Goal: Information Seeking & Learning: Learn about a topic

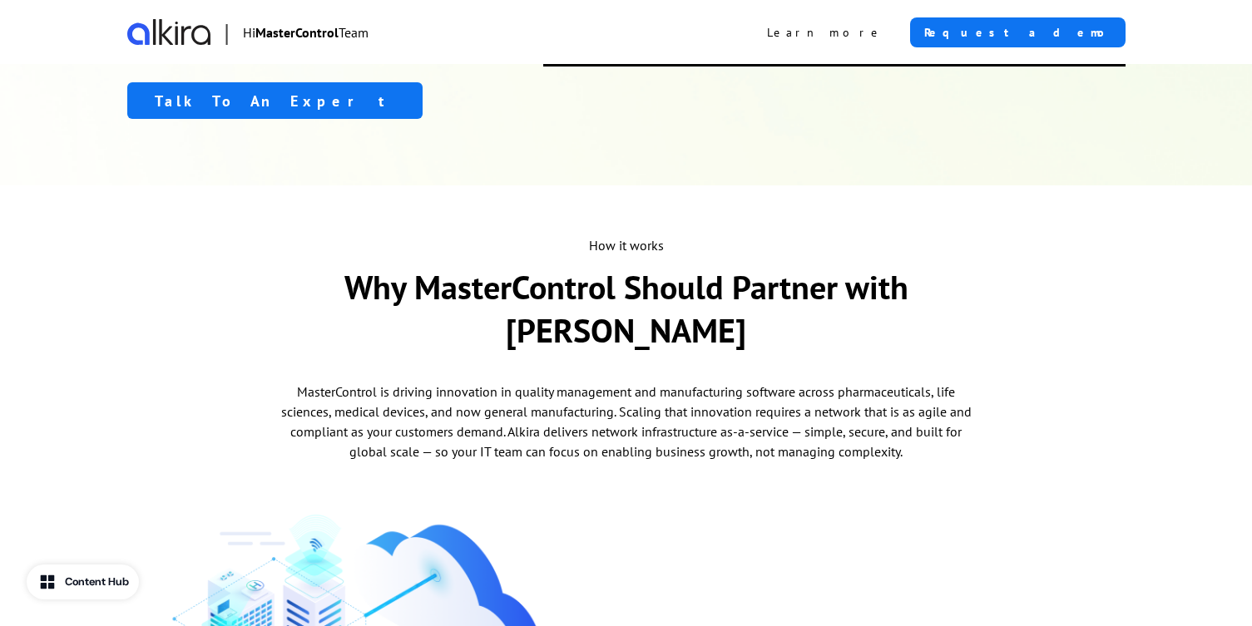
scroll to position [486, 0]
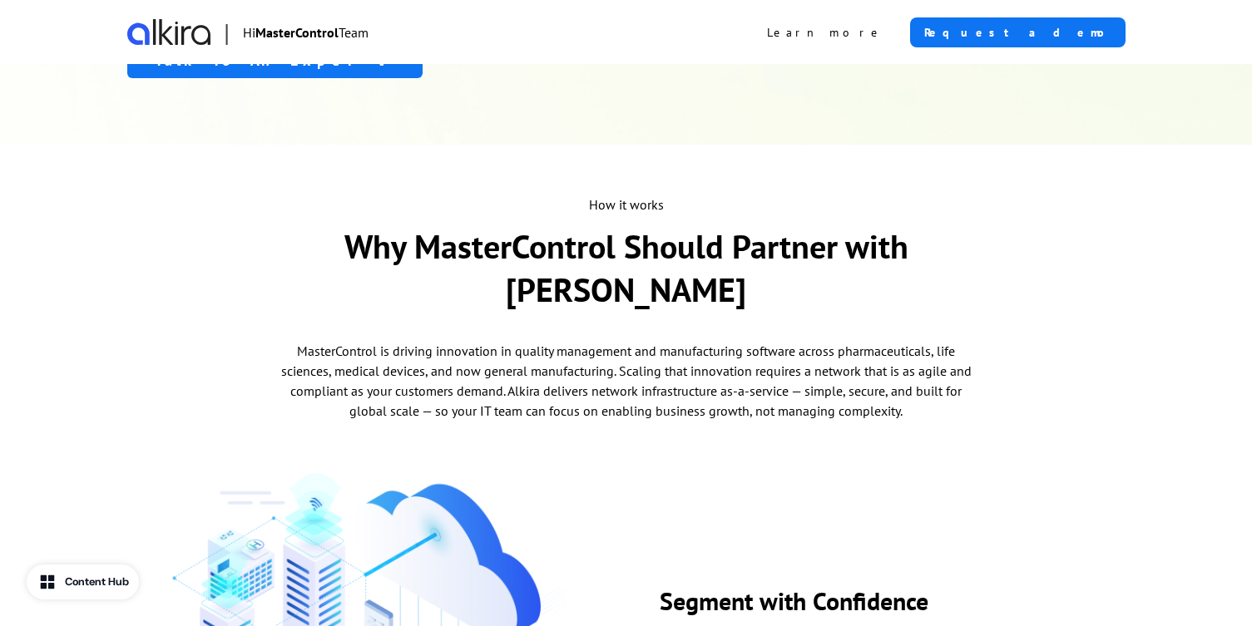
click at [581, 354] on p "MasterControl is driving innovation in quality management and manufacturing sof…" at bounding box center [626, 381] width 699 height 80
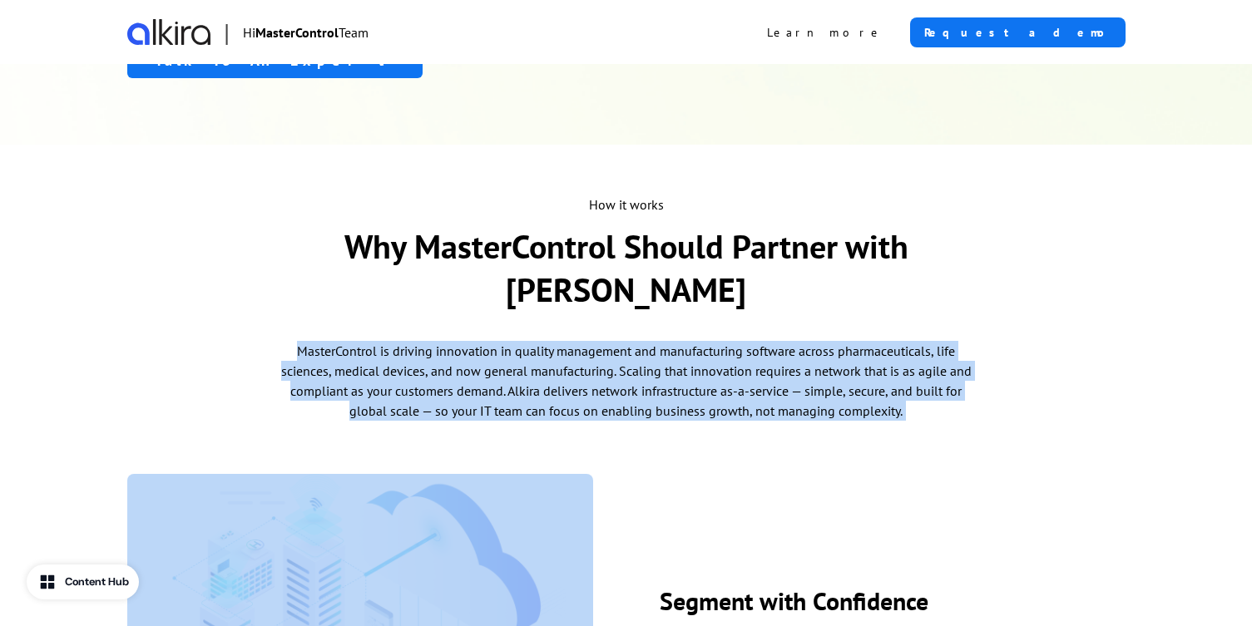
click at [581, 354] on p "MasterControl is driving innovation in quality management and manufacturing sof…" at bounding box center [626, 381] width 699 height 80
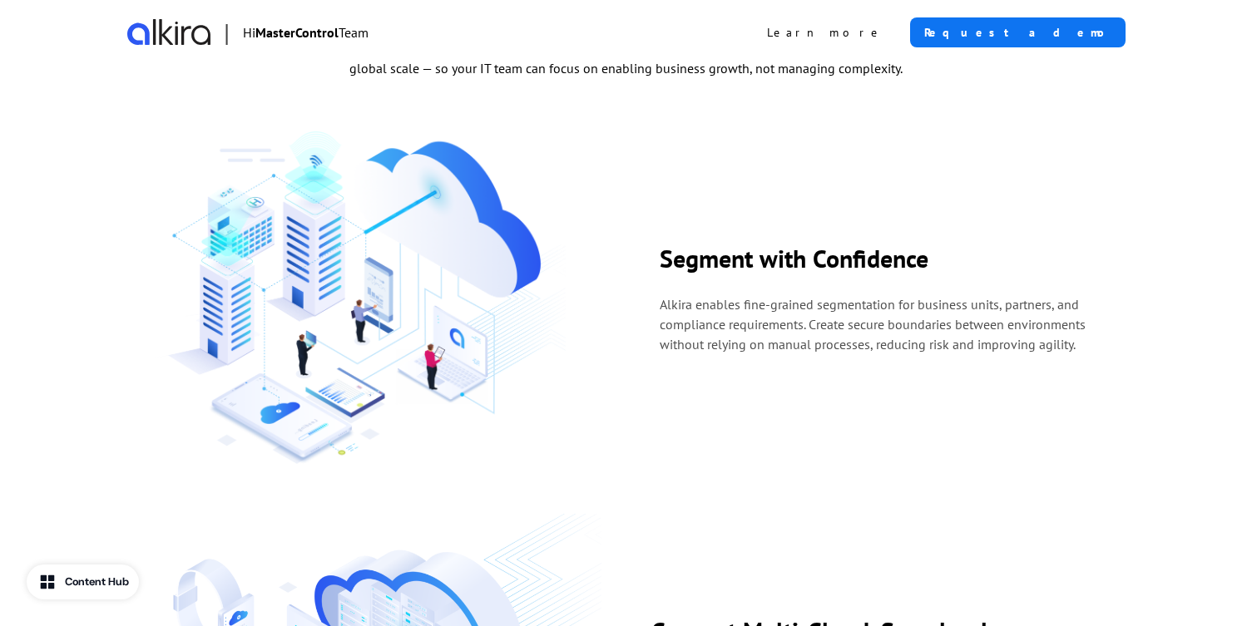
scroll to position [835, 0]
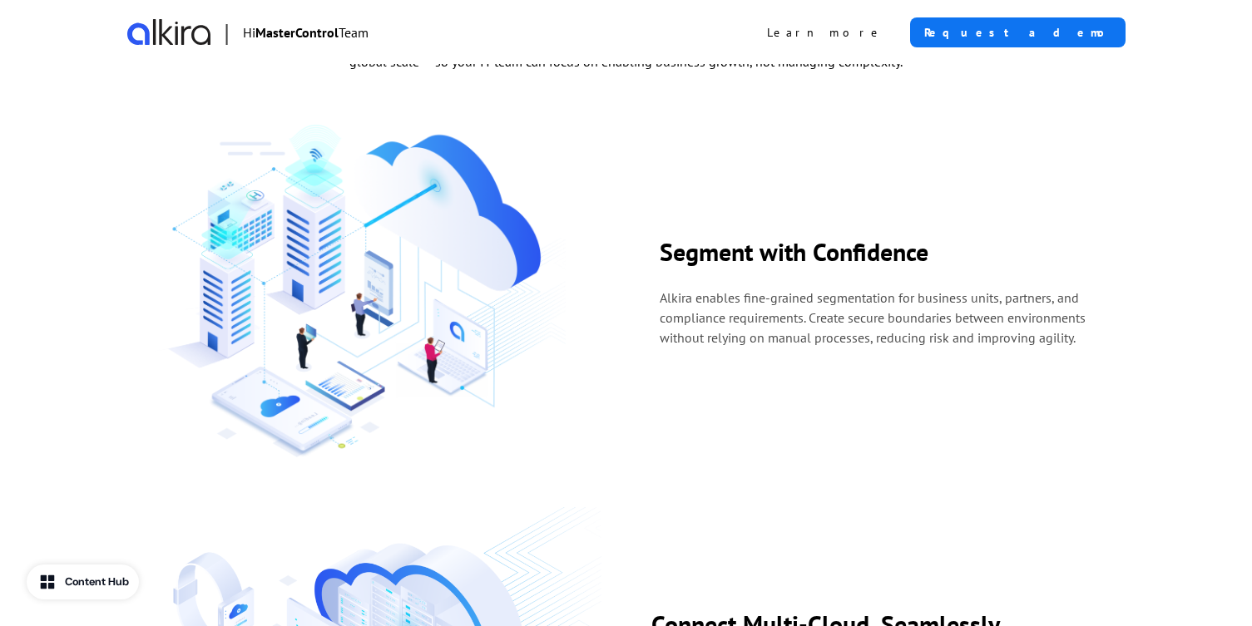
click at [734, 296] on p "Alkira enables fine-grained segmentation for business units, partners, and comp…" at bounding box center [878, 318] width 436 height 60
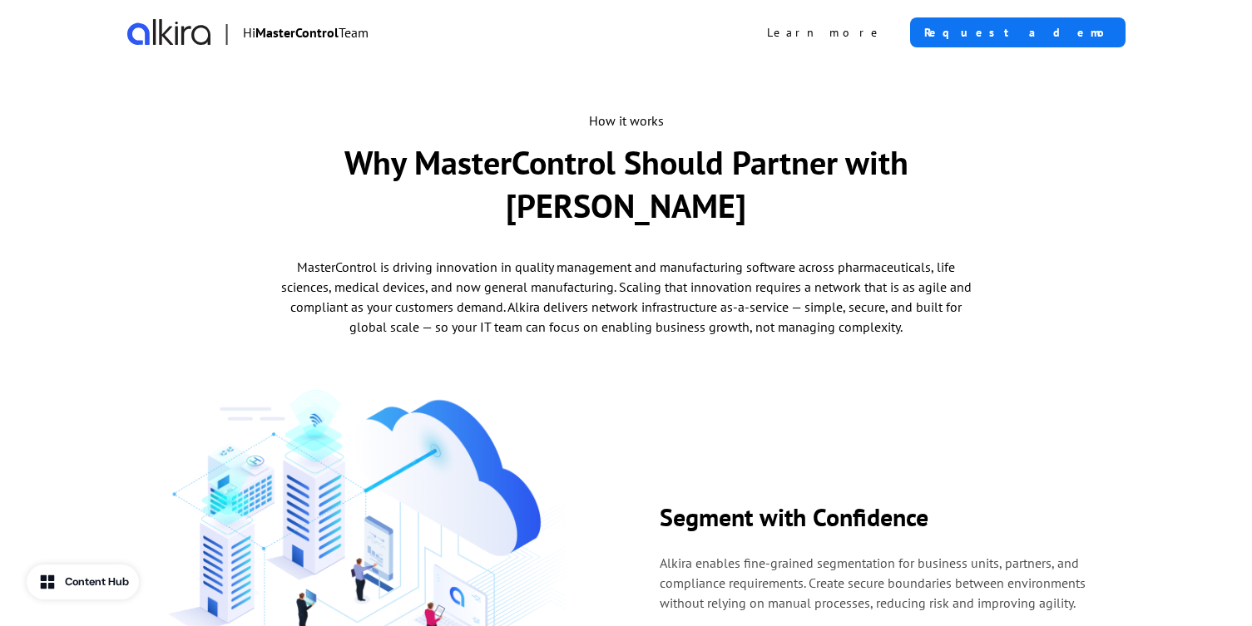
scroll to position [0, 0]
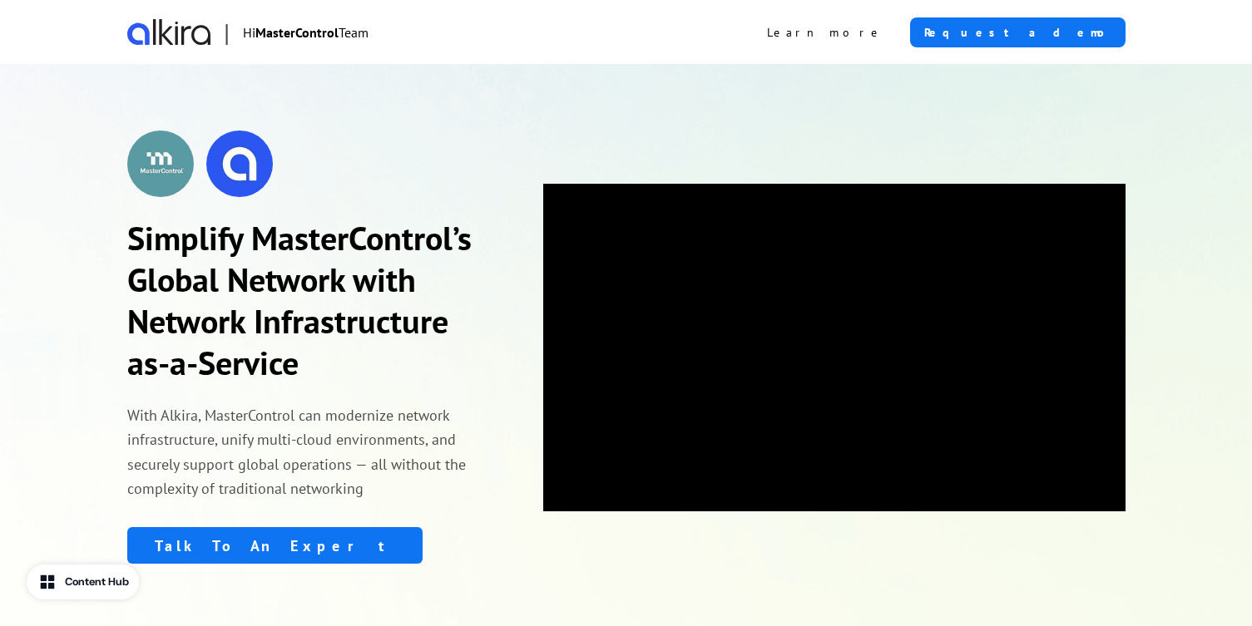
click at [378, 290] on h1 "Simplify MasterControl’s Global Network with Network Infrastructure as-a-Service" at bounding box center [311, 300] width 369 height 166
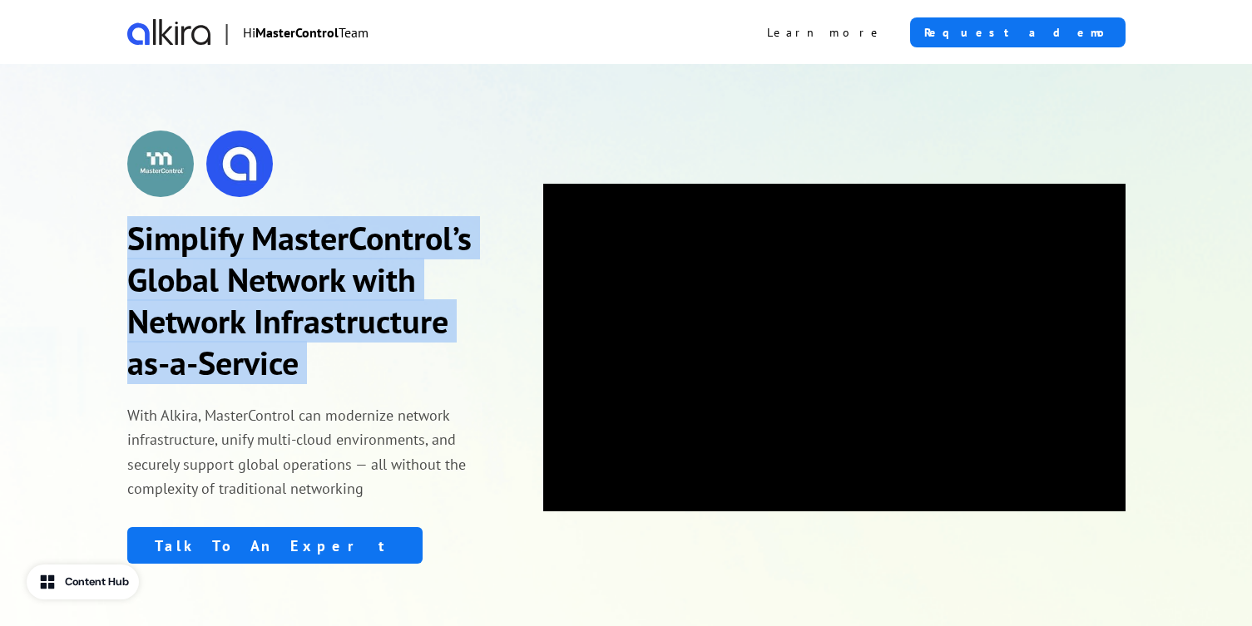
click at [378, 290] on h1 "Simplify MasterControl’s Global Network with Network Infrastructure as-a-Service" at bounding box center [311, 300] width 369 height 166
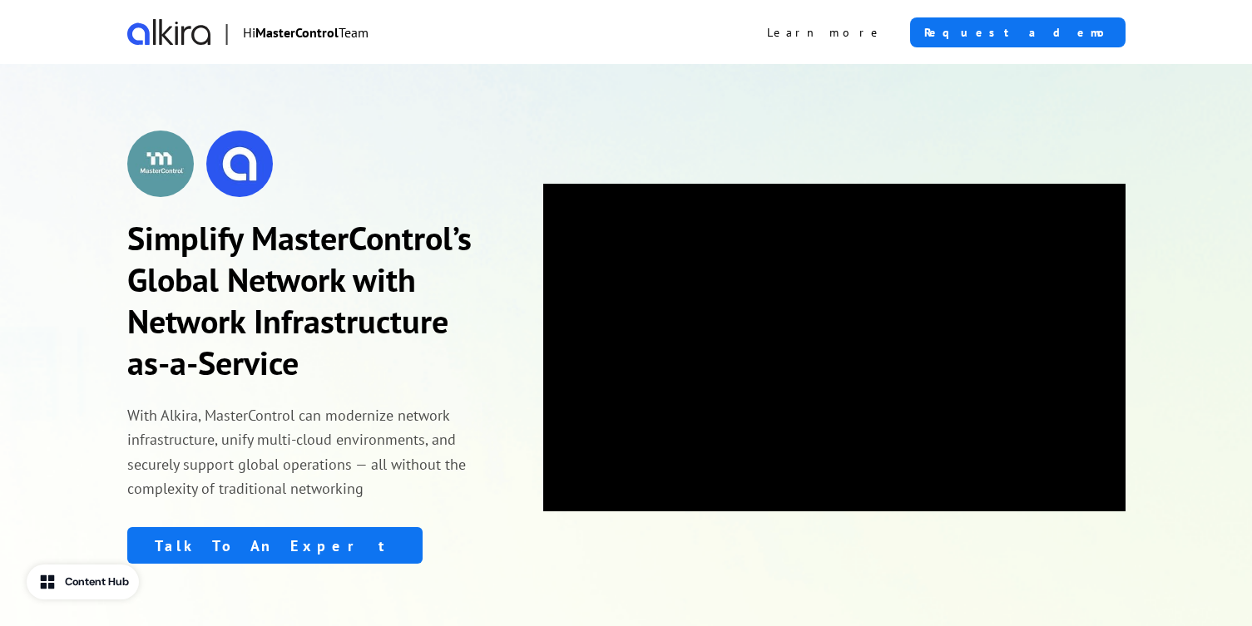
click at [379, 445] on p "With Alkira, MasterControl can modernize network infrastructure, unify multi-cl…" at bounding box center [311, 451] width 369 height 97
click at [316, 303] on h1 "Simplify MasterControl’s Global Network with Network Infrastructure as-a-Service" at bounding box center [311, 300] width 369 height 166
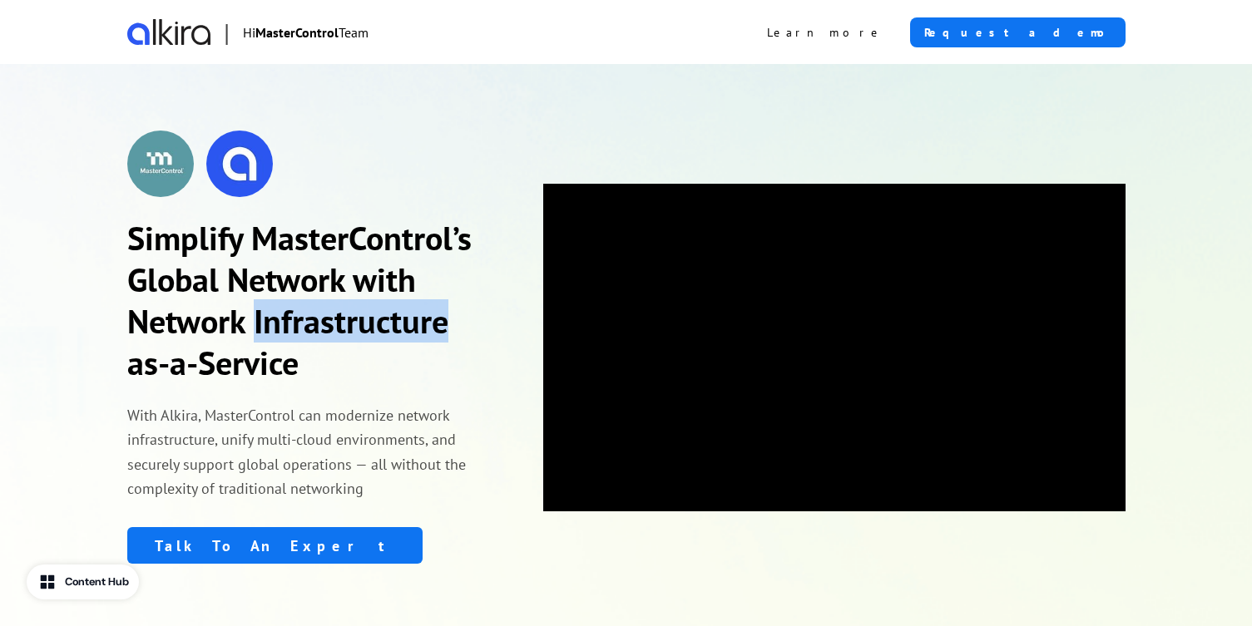
click at [316, 303] on h1 "Simplify MasterControl’s Global Network with Network Infrastructure as-a-Service" at bounding box center [311, 300] width 369 height 166
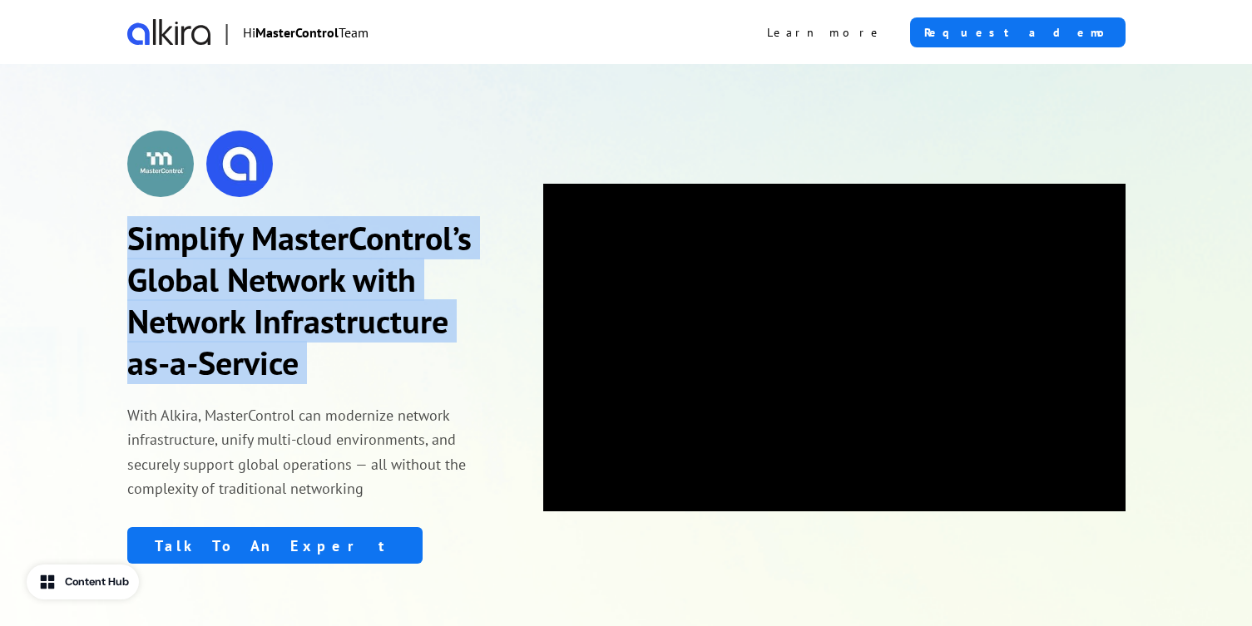
click at [373, 241] on h1 "Simplify MasterControl’s Global Network with Network Infrastructure as-a-Service" at bounding box center [311, 300] width 369 height 166
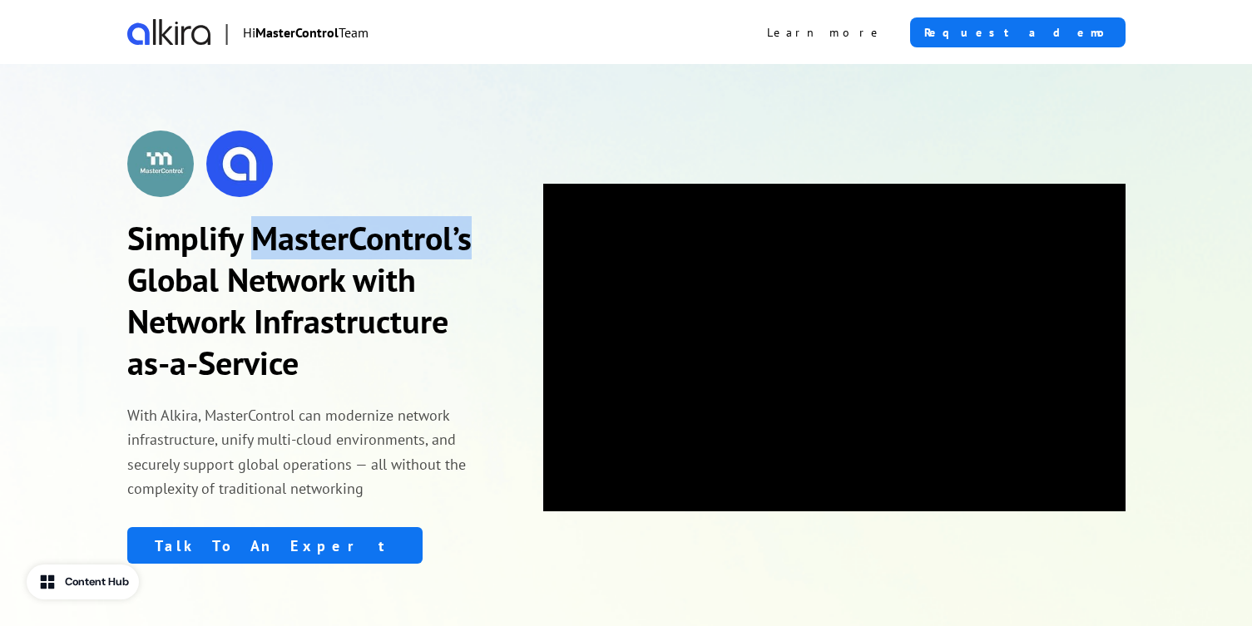
click at [373, 241] on h1 "Simplify MasterControl’s Global Network with Network Infrastructure as-a-Service" at bounding box center [311, 300] width 369 height 166
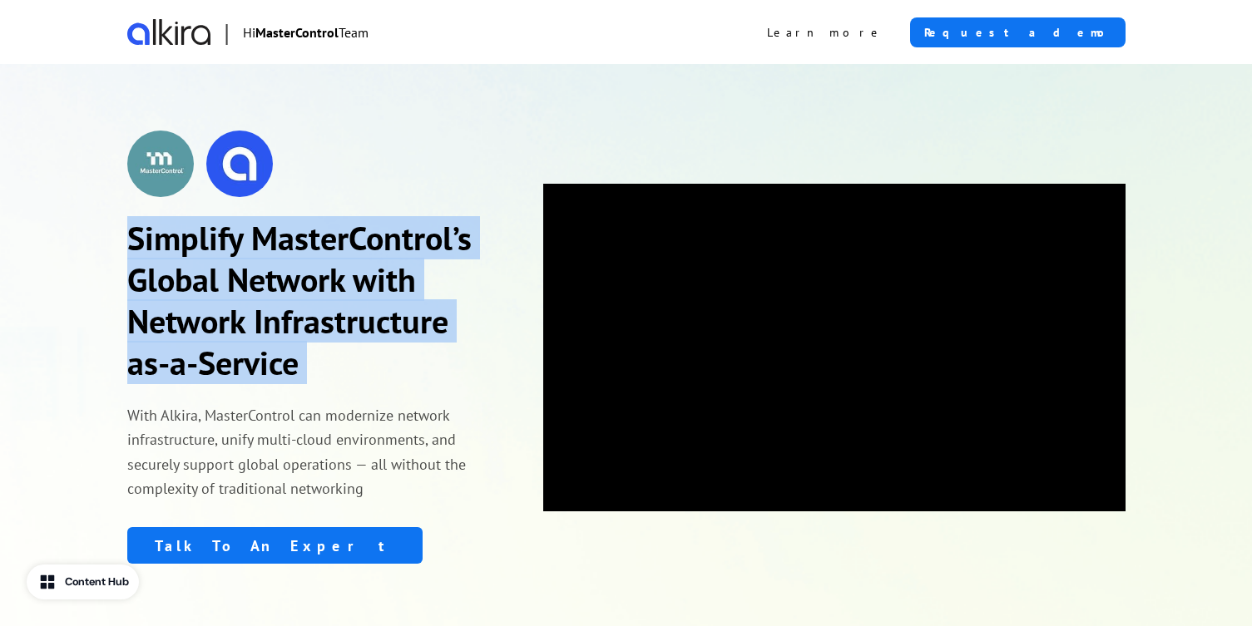
click at [373, 241] on h1 "Simplify MasterControl’s Global Network with Network Infrastructure as-a-Service" at bounding box center [311, 300] width 369 height 166
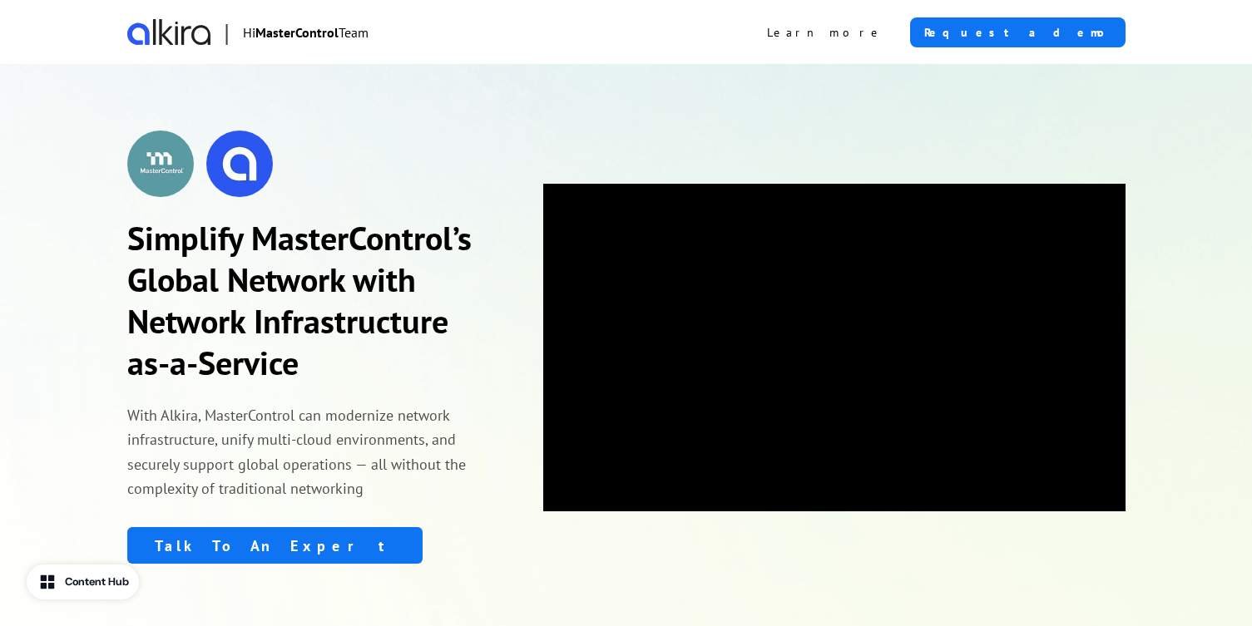
click at [353, 418] on p "With Alkira, MasterControl can modernize network infrastructure, unify multi-cl…" at bounding box center [311, 451] width 369 height 97
click at [382, 236] on h1 "Simplify MasterControl’s Global Network with Network Infrastructure as-a-Service" at bounding box center [311, 300] width 369 height 166
click at [366, 414] on p "With Alkira, MasterControl can modernize network infrastructure, unify multi-cl…" at bounding box center [311, 451] width 369 height 97
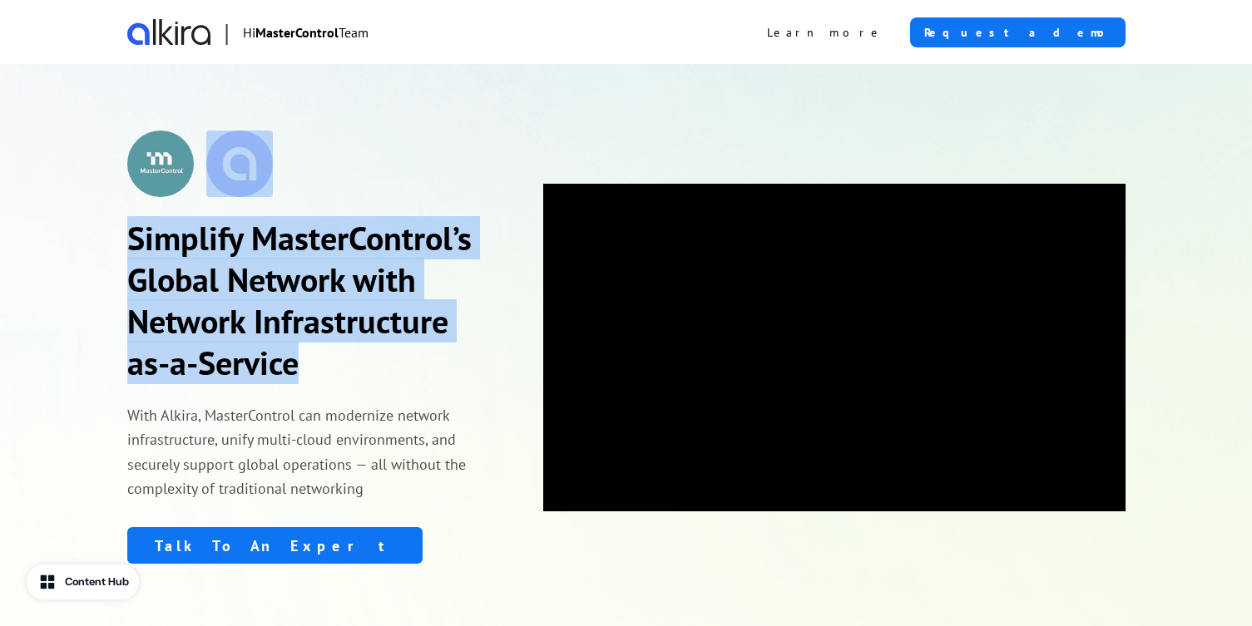
drag, startPoint x: 319, startPoint y: 360, endPoint x: 121, endPoint y: 194, distance: 258.6
click at [121, 194] on div "Simplify MasterControl’s Global Network with Network Infrastructure as-a-Servic…" at bounding box center [626, 347] width 1098 height 566
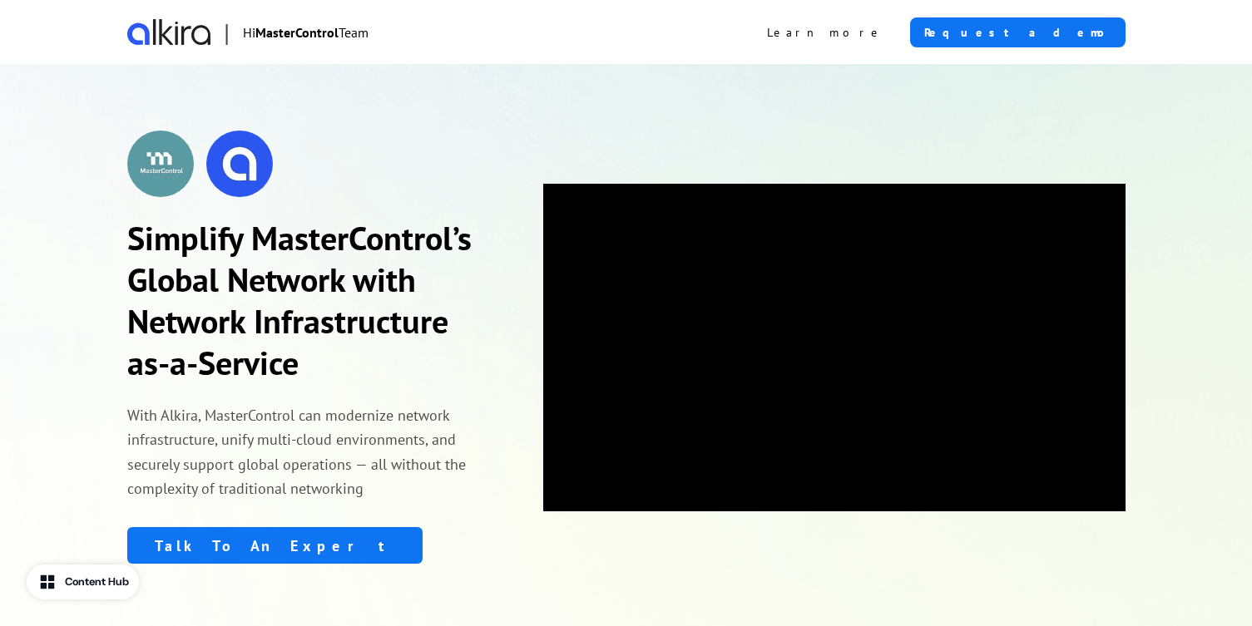
click at [354, 378] on h1 "Simplify MasterControl’s Global Network with Network Infrastructure as-a-Service" at bounding box center [311, 300] width 369 height 166
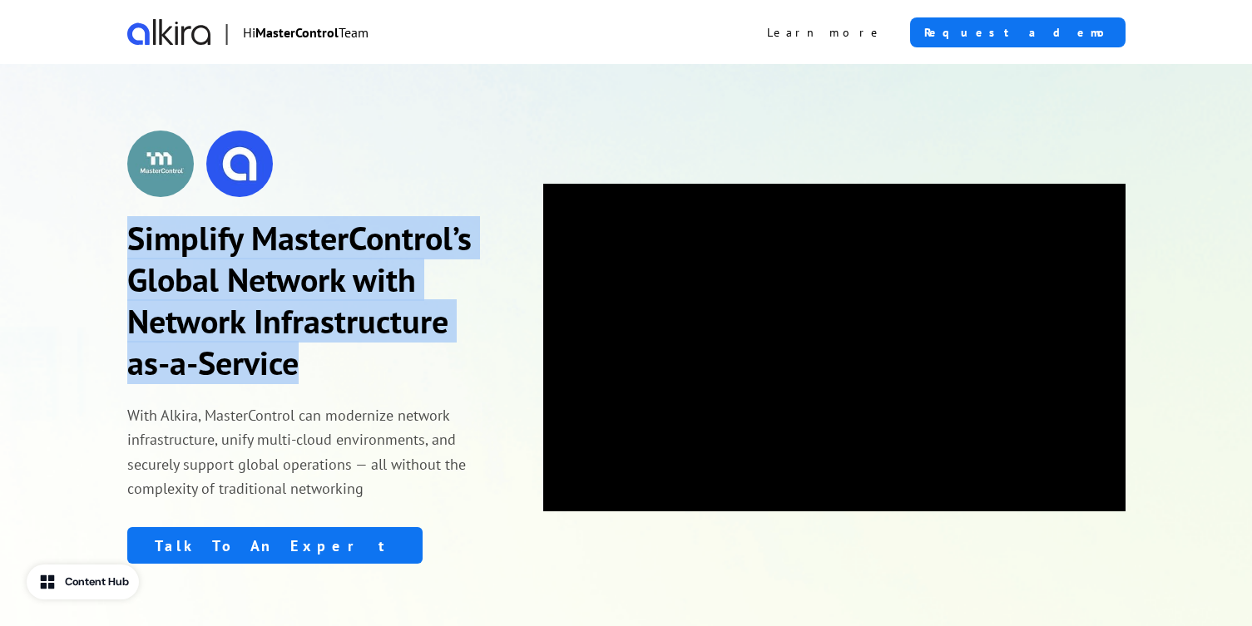
drag, startPoint x: 342, startPoint y: 380, endPoint x: 27, endPoint y: 219, distance: 353.4
click at [27, 219] on div "Simplify MasterControl’s Global Network with Network Infrastructure as-a-Servic…" at bounding box center [626, 347] width 1252 height 566
click at [330, 373] on h1 "Simplify MasterControl’s Global Network with Network Infrastructure as-a-Service" at bounding box center [311, 300] width 369 height 166
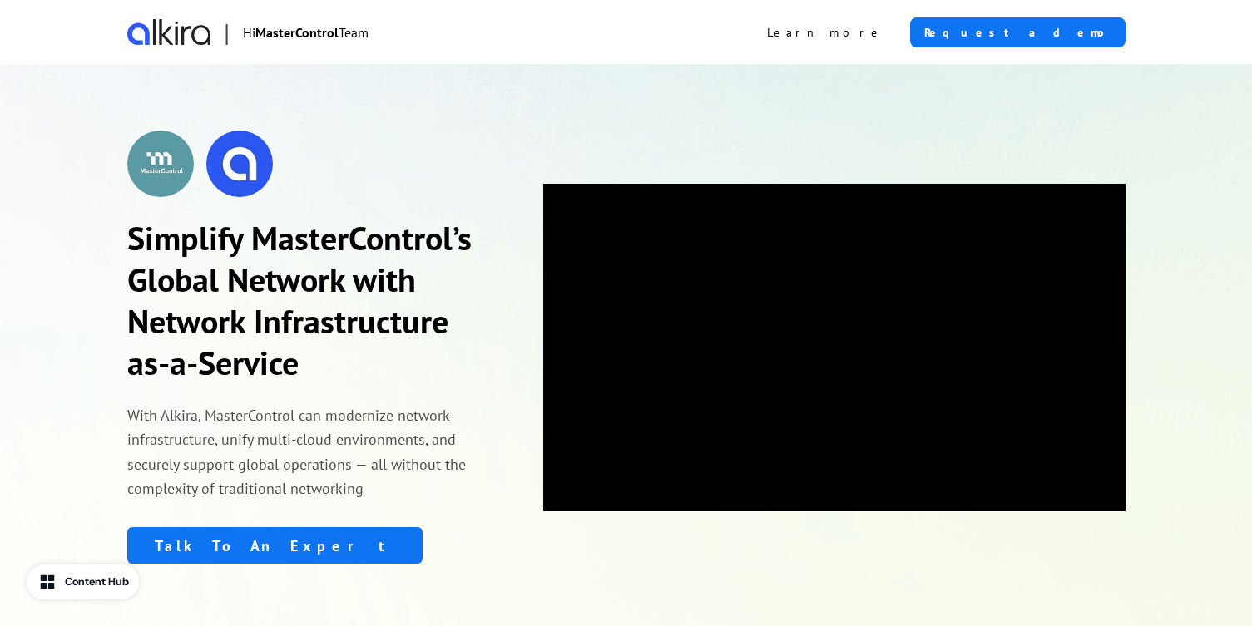
click at [378, 301] on h1 "Simplify MasterControl’s Global Network with Network Infrastructure as-a-Service" at bounding box center [311, 300] width 369 height 166
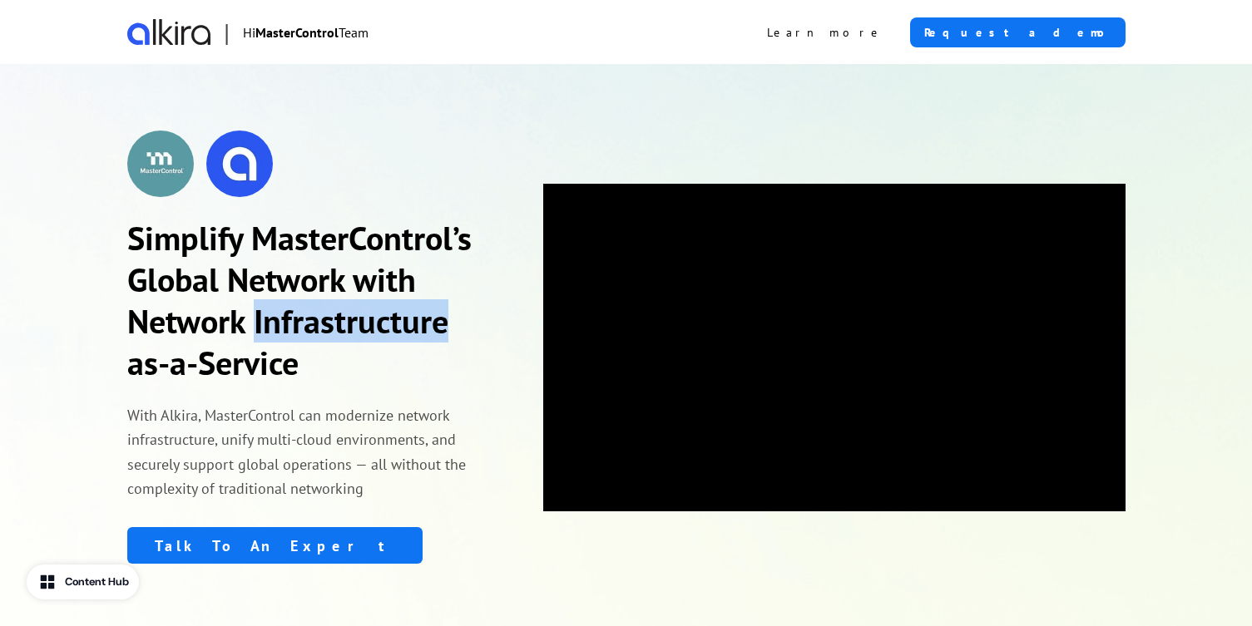
click at [378, 301] on h1 "Simplify MasterControl’s Global Network with Network Infrastructure as-a-Service" at bounding box center [311, 300] width 369 height 166
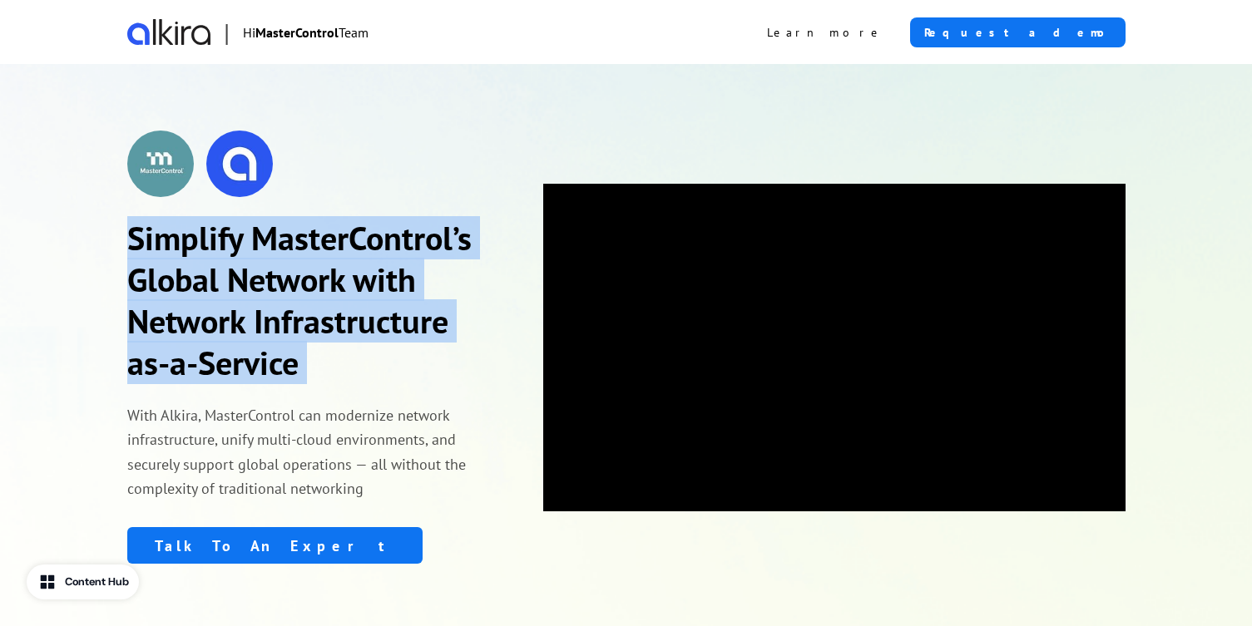
click at [378, 301] on h1 "Simplify MasterControl’s Global Network with Network Infrastructure as-a-Service" at bounding box center [311, 300] width 369 height 166
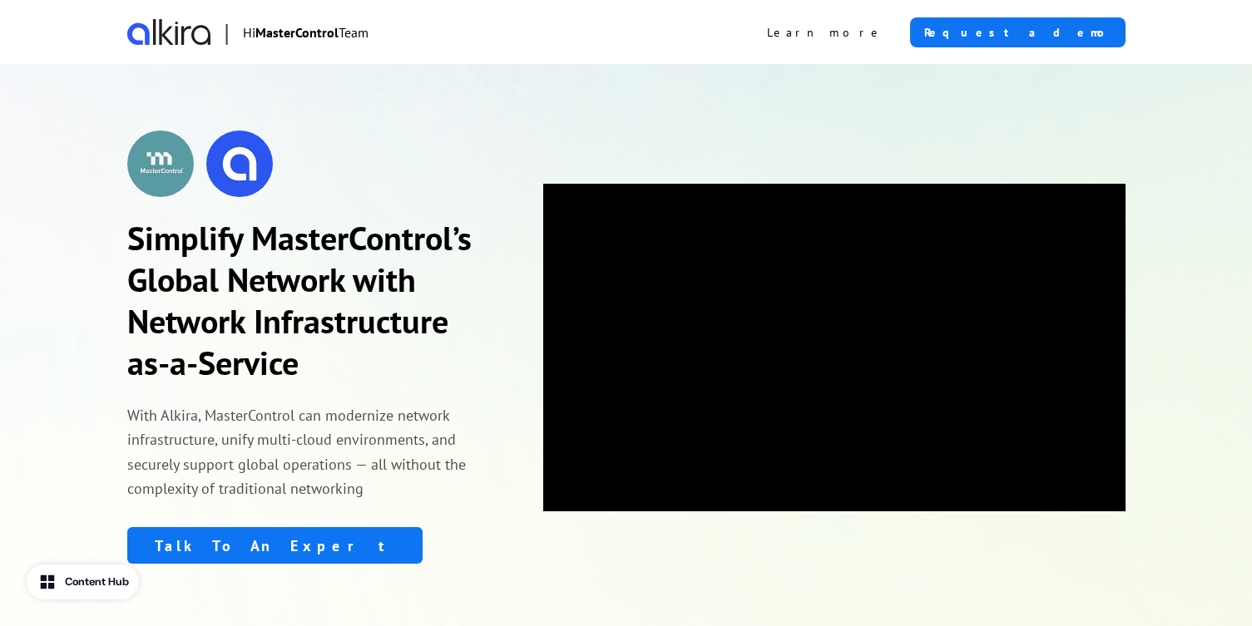
click at [378, 414] on p "With Alkira, MasterControl can modernize network infrastructure, unify multi-cl…" at bounding box center [311, 451] width 369 height 97
click at [366, 441] on p "With Alkira, MasterControl can modernize network infrastructure, unify multi-cl…" at bounding box center [311, 451] width 369 height 97
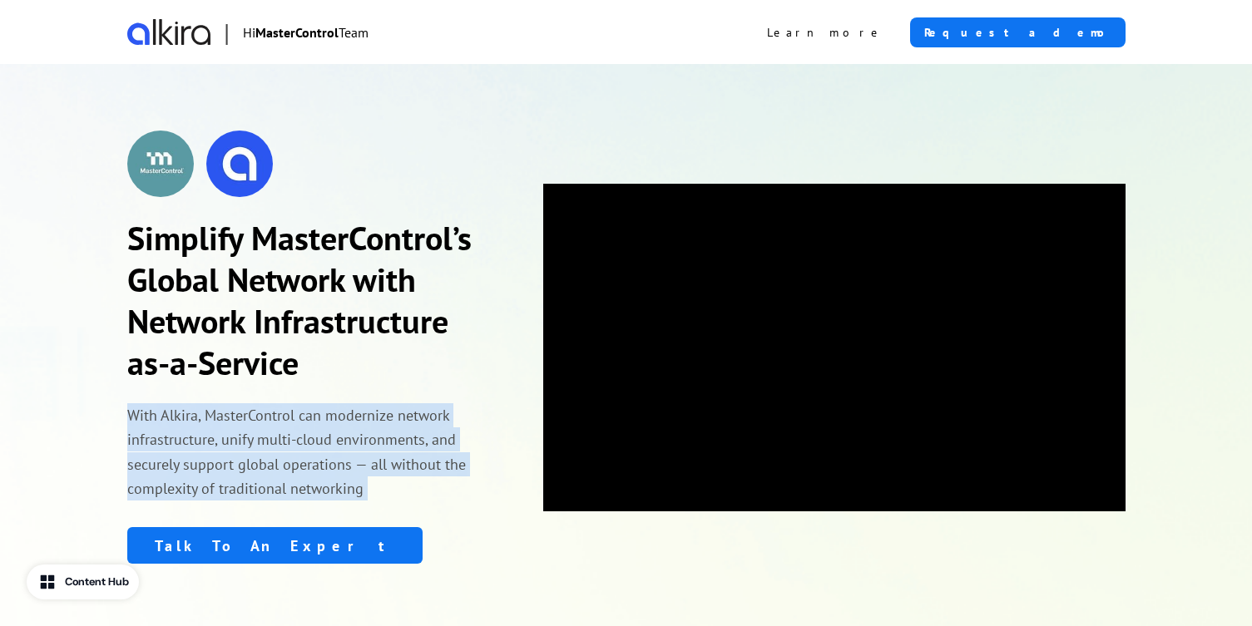
click at [366, 441] on p "With Alkira, MasterControl can modernize network infrastructure, unify multi-cl…" at bounding box center [311, 451] width 369 height 97
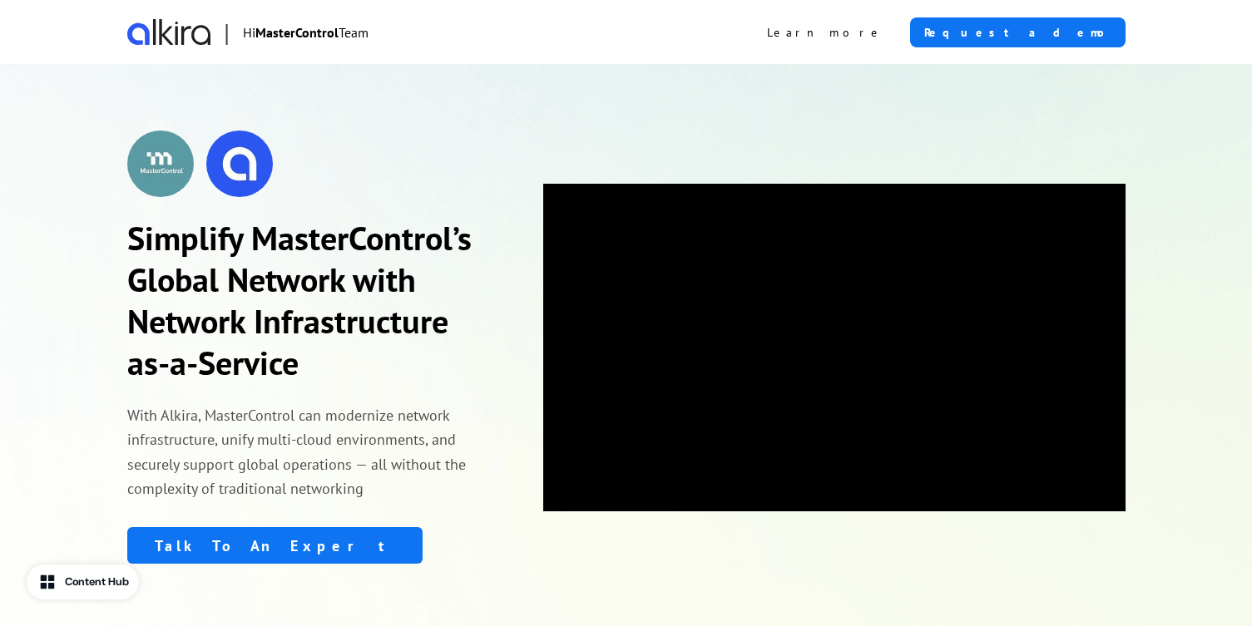
click at [378, 493] on p "With Alkira, MasterControl can modernize network infrastructure, unify multi-cl…" at bounding box center [311, 451] width 369 height 97
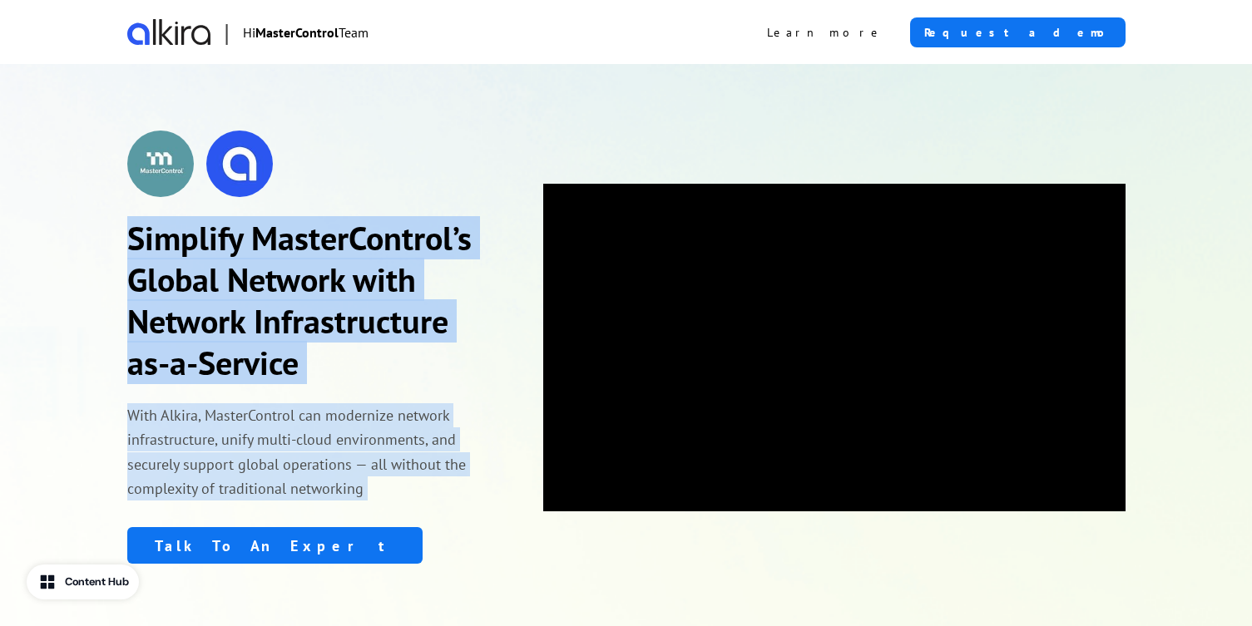
drag, startPoint x: 374, startPoint y: 495, endPoint x: 108, endPoint y: 386, distance: 287.6
click at [108, 386] on div "Simplify MasterControl’s Global Network with Network Infrastructure as-a-Servic…" at bounding box center [626, 347] width 1098 height 566
click at [312, 453] on p "With Alkira, MasterControl can modernize network infrastructure, unify multi-cl…" at bounding box center [311, 451] width 369 height 97
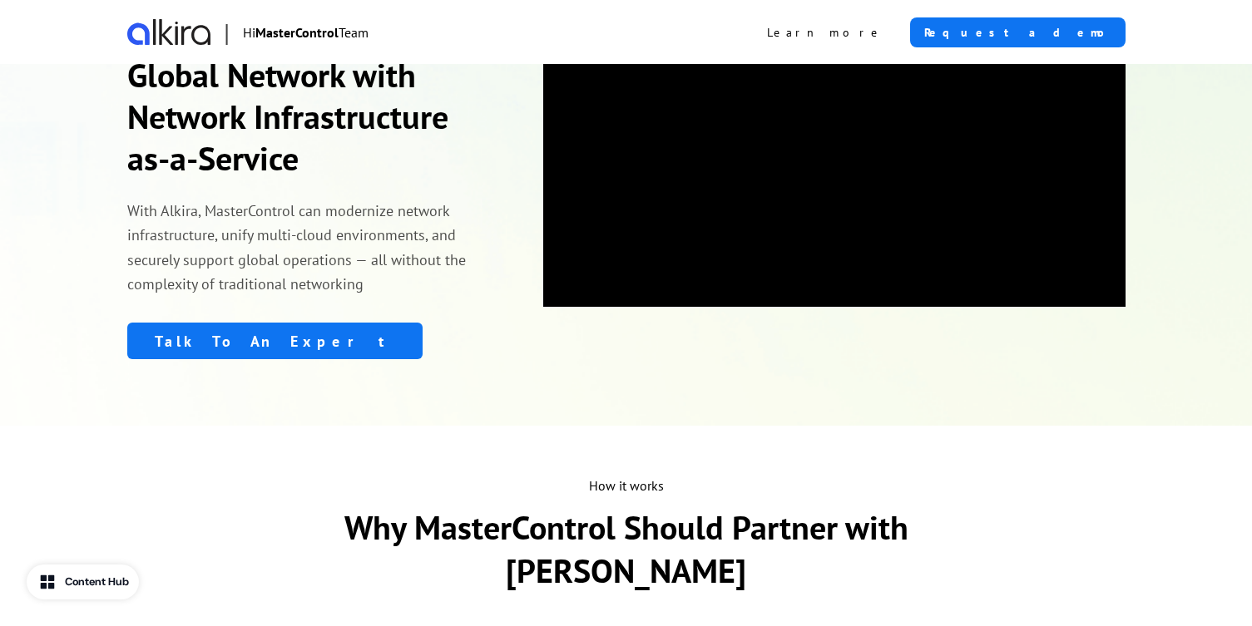
scroll to position [210, 0]
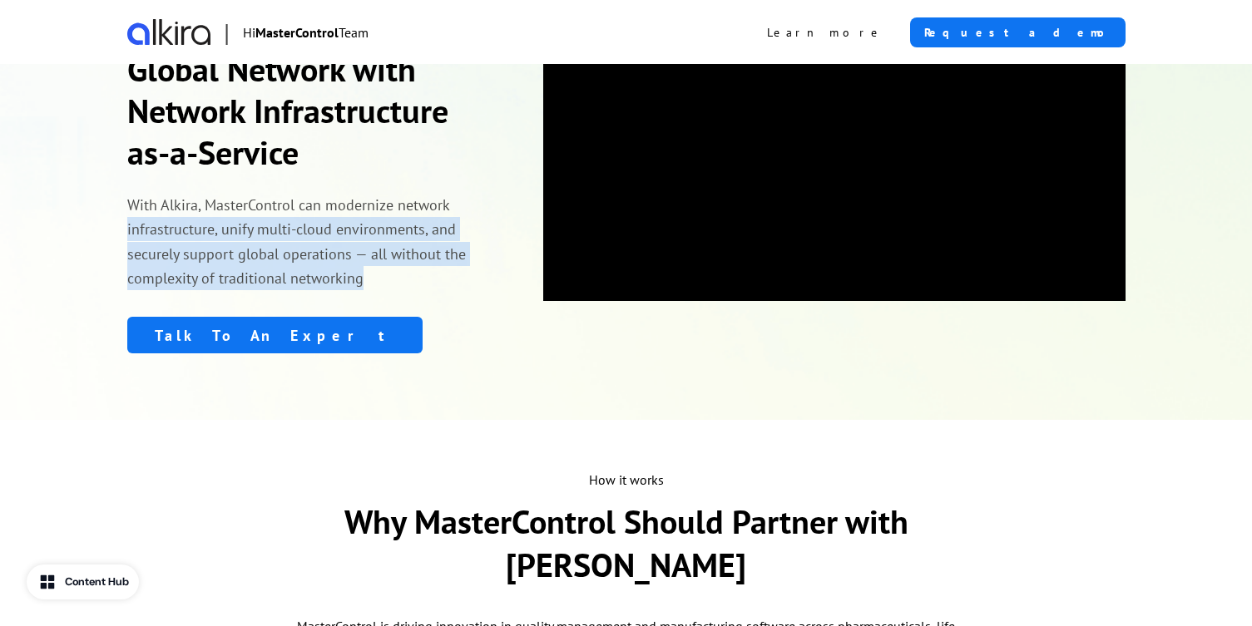
drag, startPoint x: 380, startPoint y: 283, endPoint x: 95, endPoint y: 205, distance: 295.6
click at [96, 208] on div "Simplify MasterControl’s Global Network with Network Infrastructure as-a-Servic…" at bounding box center [626, 137] width 1098 height 566
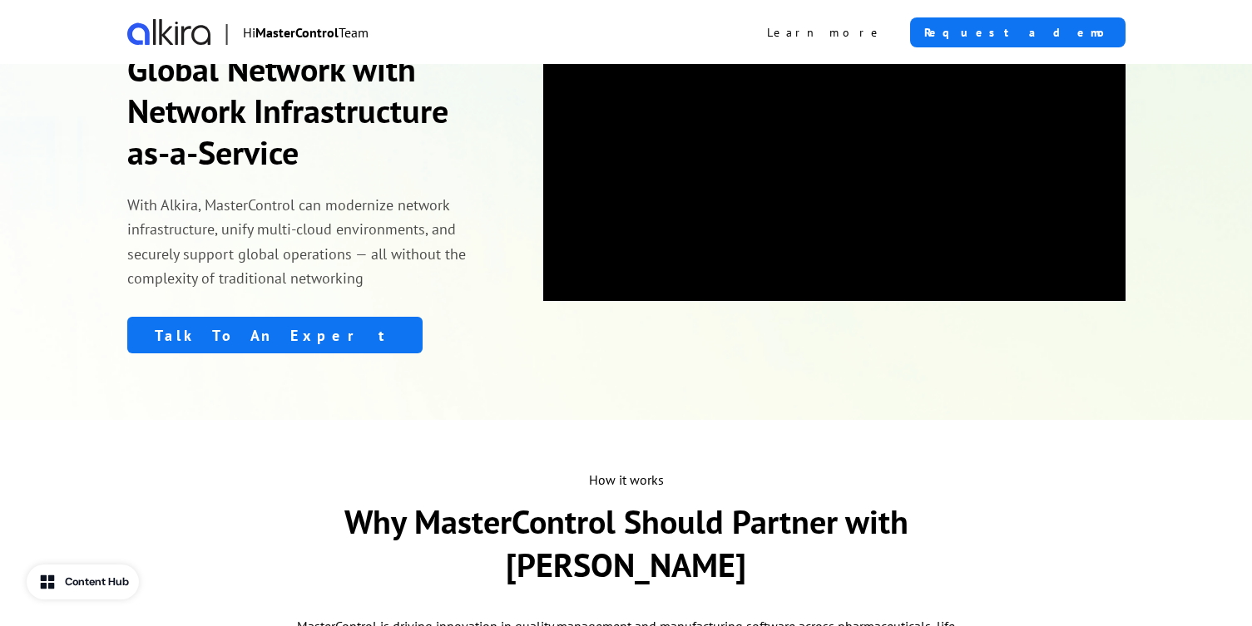
click at [252, 249] on p "With Alkira, MasterControl can modernize network infrastructure, unify multi-cl…" at bounding box center [311, 241] width 369 height 97
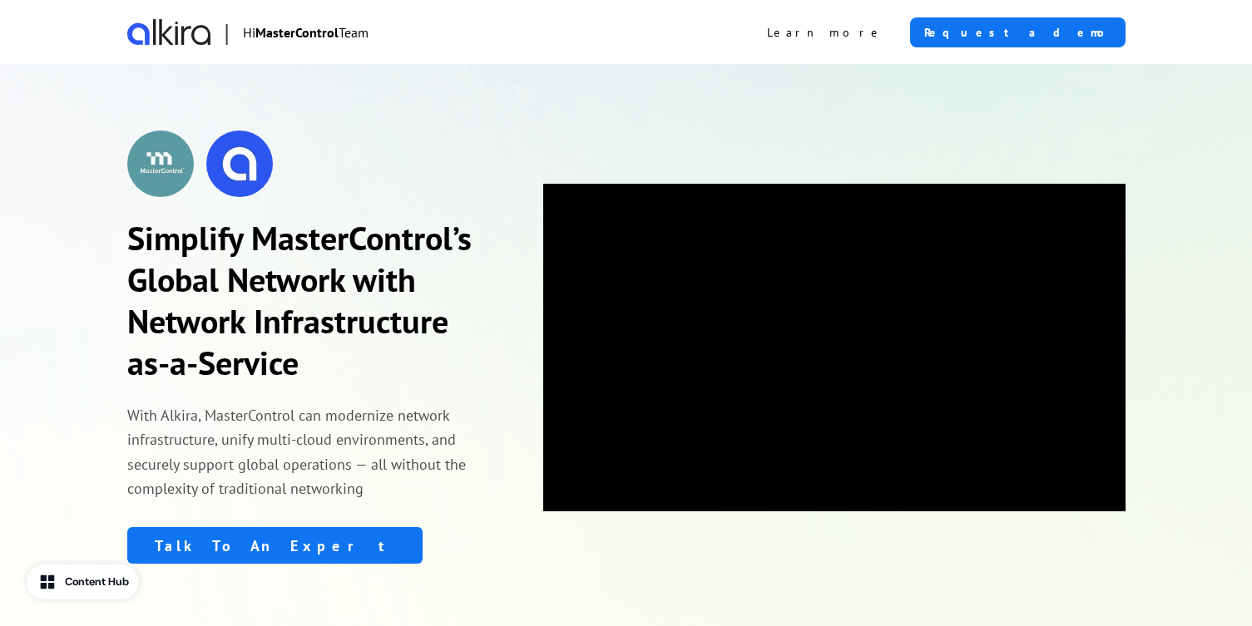
click at [364, 293] on h1 "Simplify MasterControl’s Global Network with Network Infrastructure as-a-Service" at bounding box center [311, 300] width 369 height 166
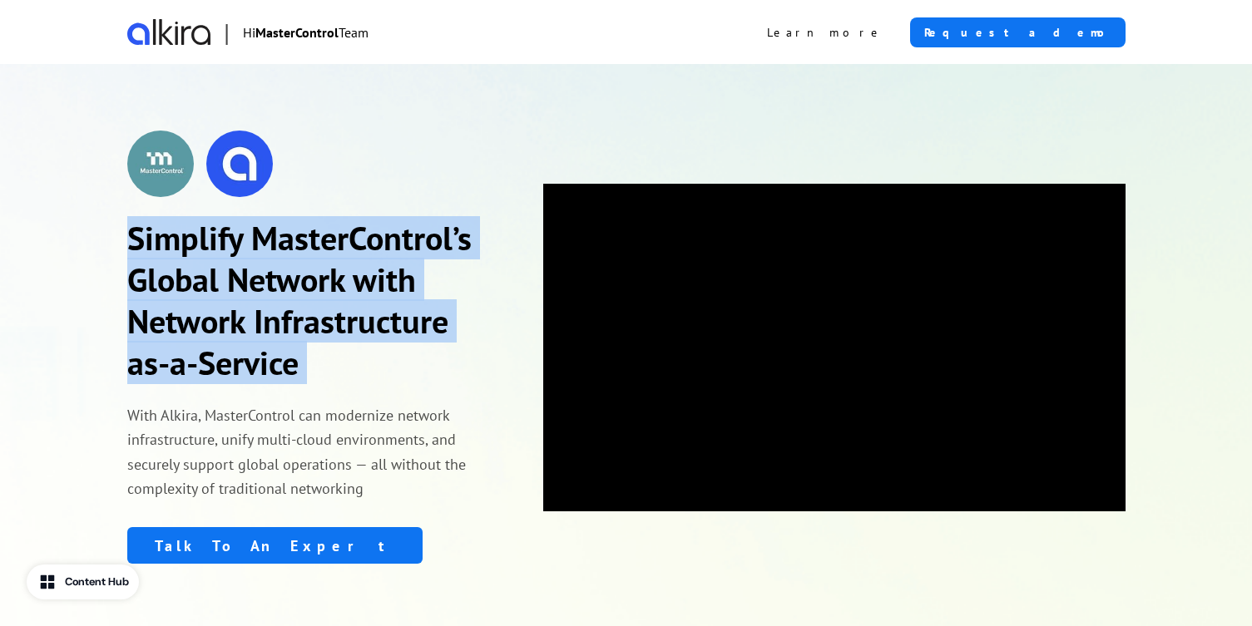
click at [370, 399] on div "Simplify MasterControl’s Global Network with Network Infrastructure as-a-Servic…" at bounding box center [311, 347] width 369 height 433
drag, startPoint x: 314, startPoint y: 361, endPoint x: 70, endPoint y: 234, distance: 275.0
click at [70, 234] on div "Simplify MasterControl’s Global Network with Network Infrastructure as-a-Servic…" at bounding box center [626, 347] width 1252 height 566
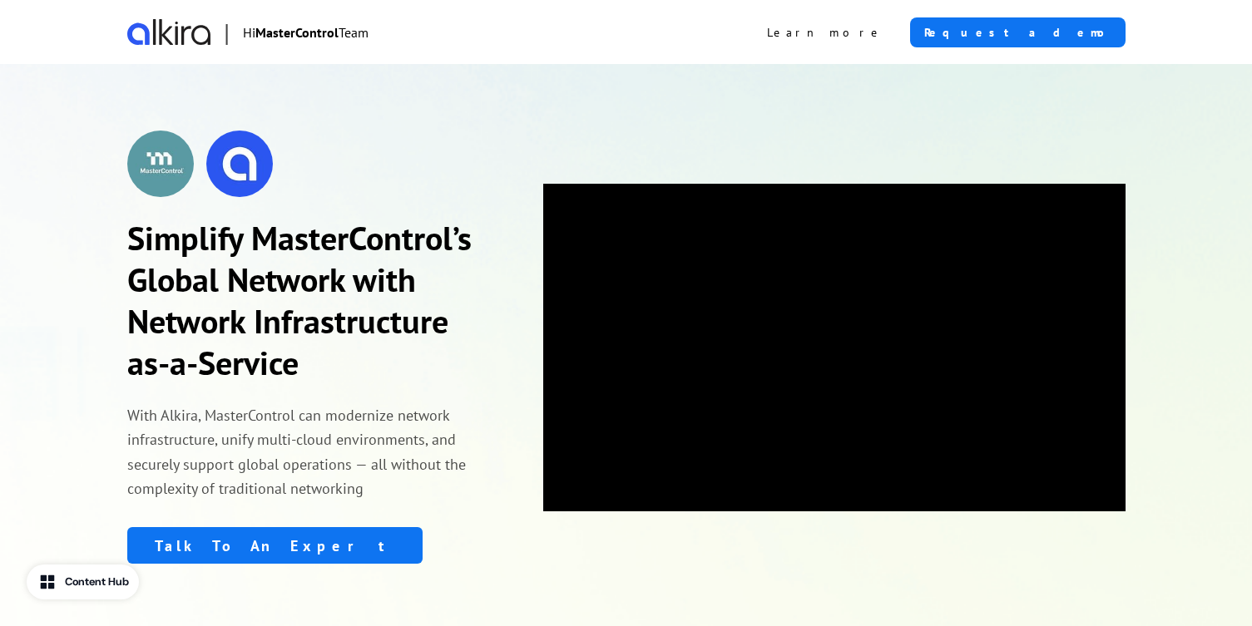
click at [365, 403] on p "With Alkira, MasterControl can modernize network infrastructure, unify multi-cl…" at bounding box center [311, 451] width 369 height 97
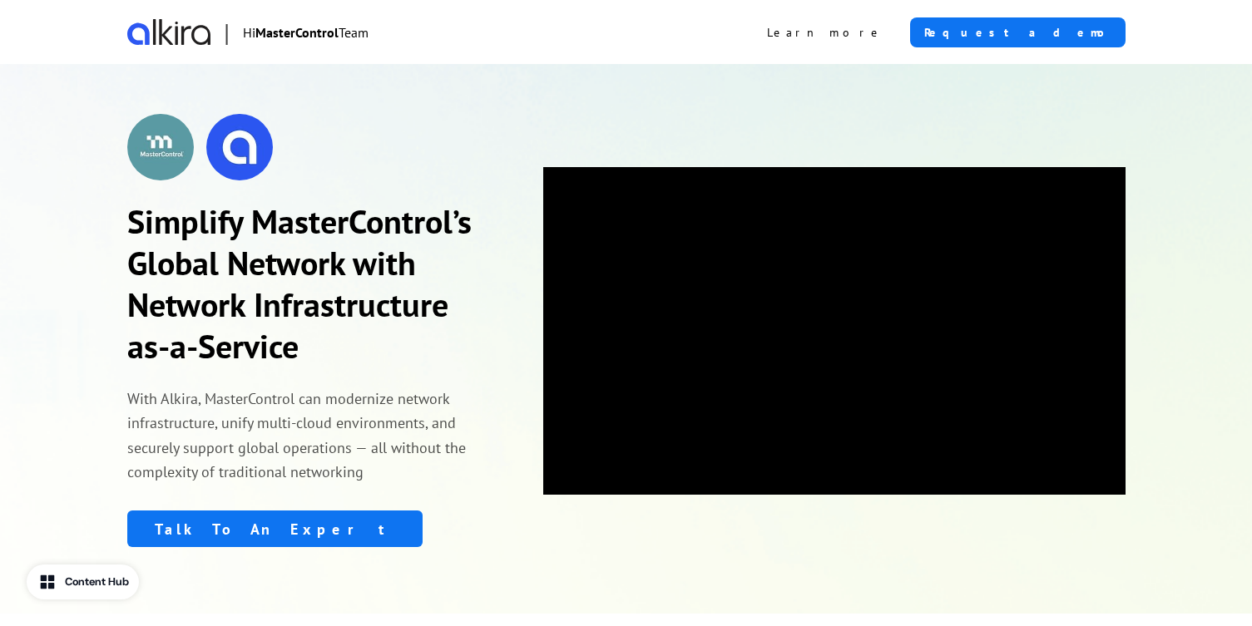
scroll to position [32, 0]
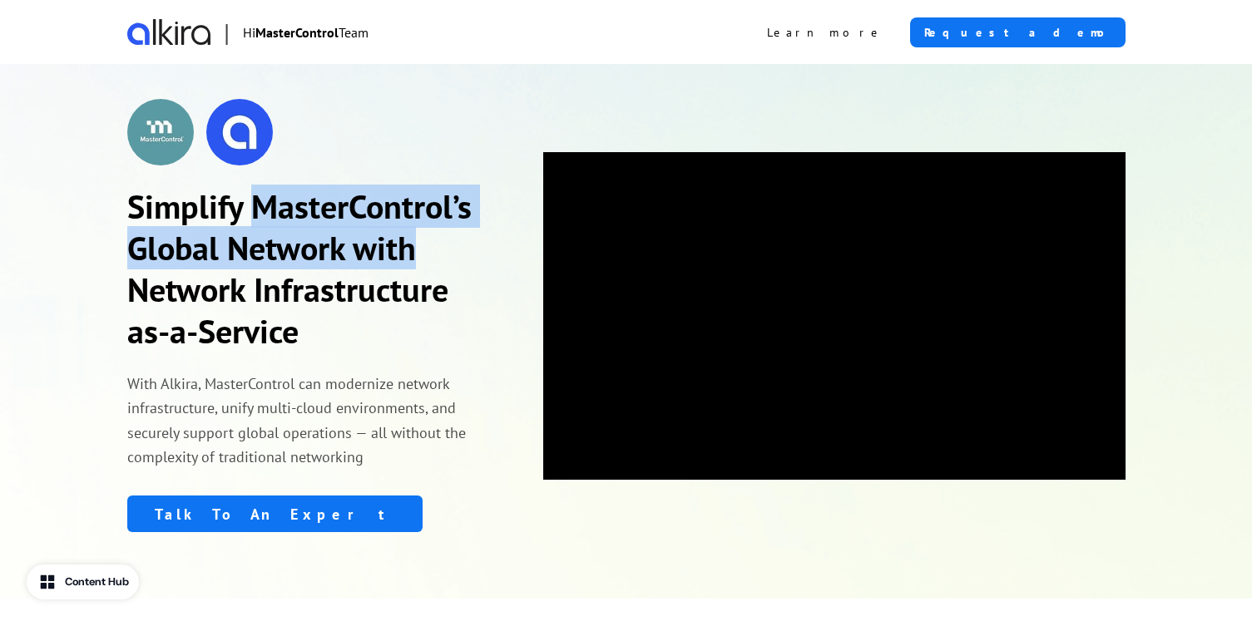
drag, startPoint x: 251, startPoint y: 209, endPoint x: 458, endPoint y: 233, distance: 208.5
click at [458, 233] on h1 "Simplify MasterControl’s Global Network with Network Infrastructure as-a-Service" at bounding box center [311, 268] width 369 height 166
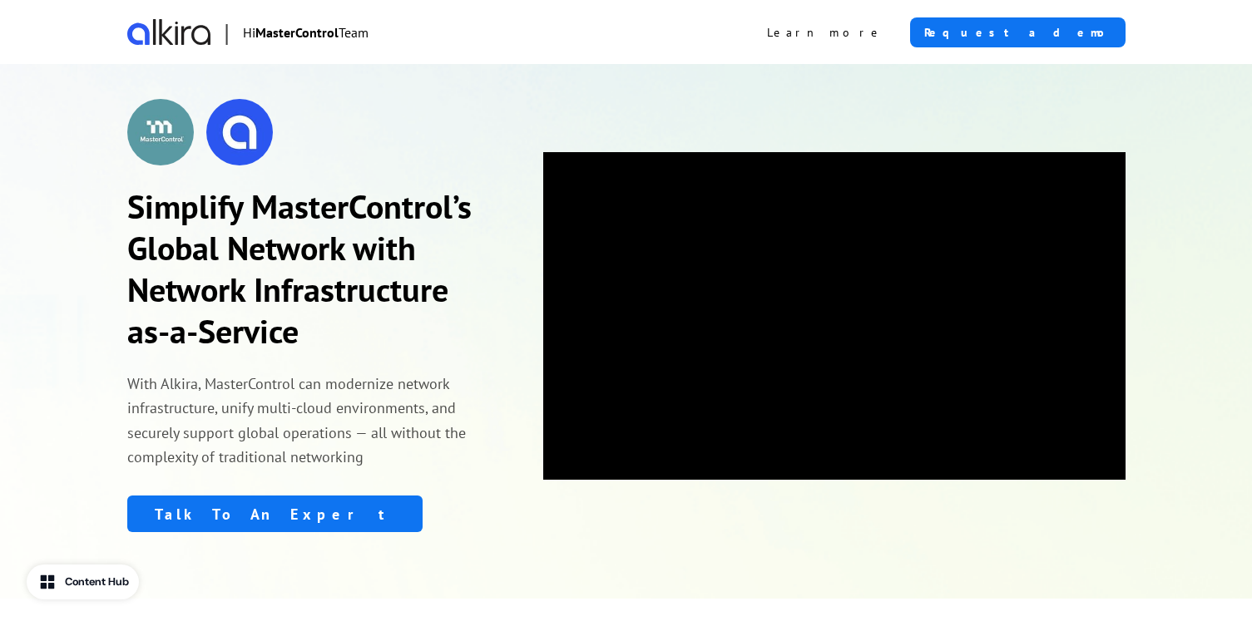
click at [329, 297] on h1 "Simplify MasterControl’s Global Network with Network Infrastructure as-a-Service" at bounding box center [311, 268] width 369 height 166
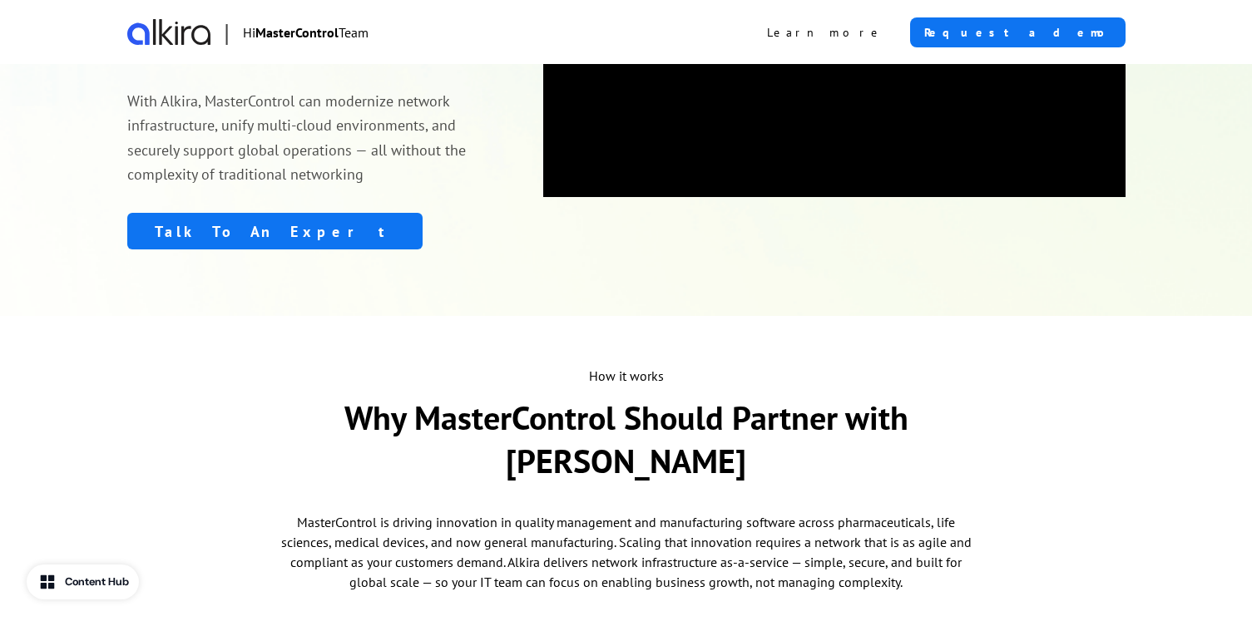
scroll to position [0, 0]
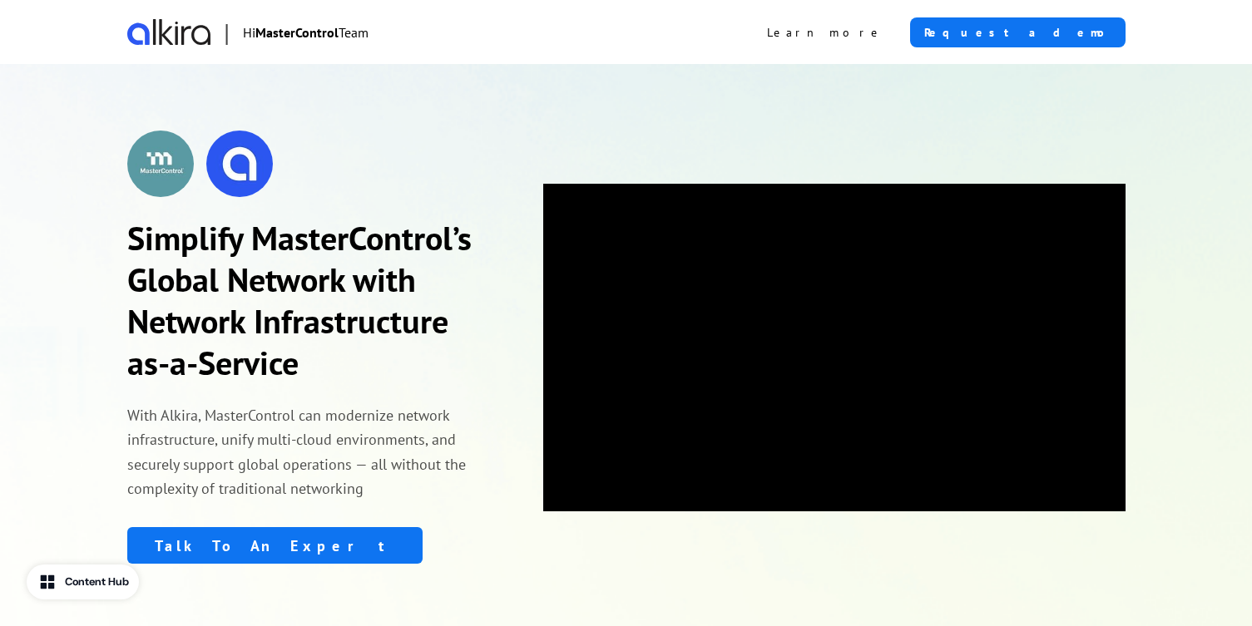
click at [448, 282] on h1 "Simplify MasterControl’s Global Network with Network Infrastructure as-a-Service" at bounding box center [311, 300] width 369 height 166
click at [384, 351] on h1 "Simplify MasterControl’s Global Network with Network Infrastructure as-a-Service" at bounding box center [311, 300] width 369 height 166
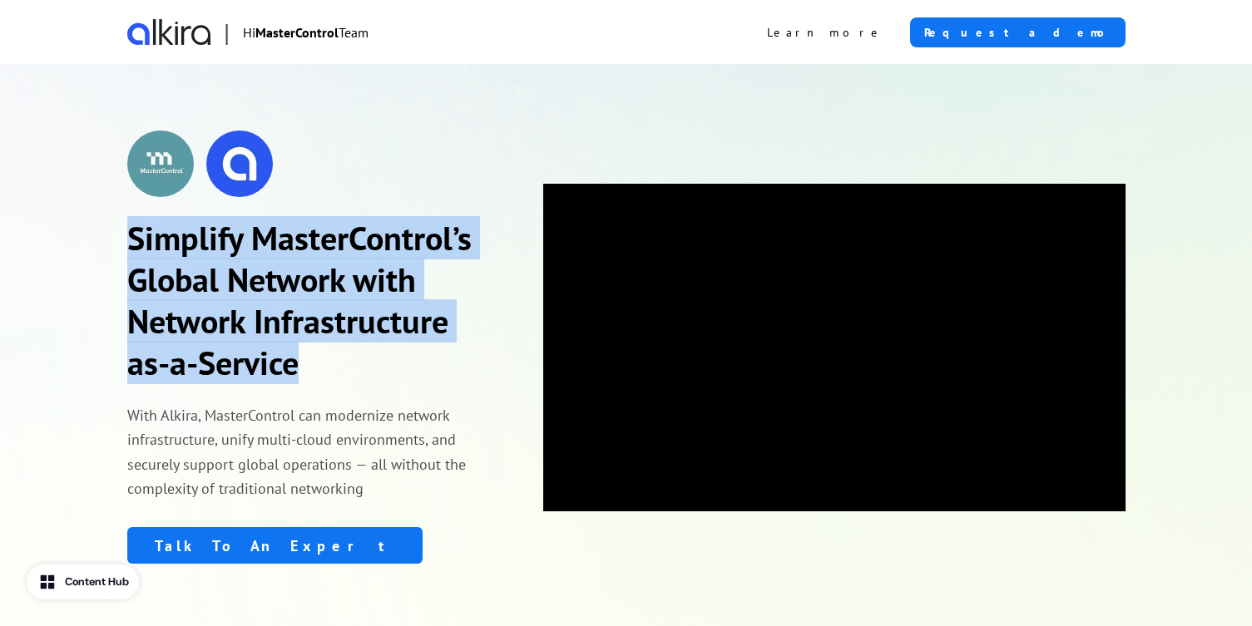
drag, startPoint x: 363, startPoint y: 368, endPoint x: 115, endPoint y: 225, distance: 286.6
click at [115, 225] on div "Simplify MasterControl’s Global Network with Network Infrastructure as-a-Servic…" at bounding box center [626, 347] width 1098 height 566
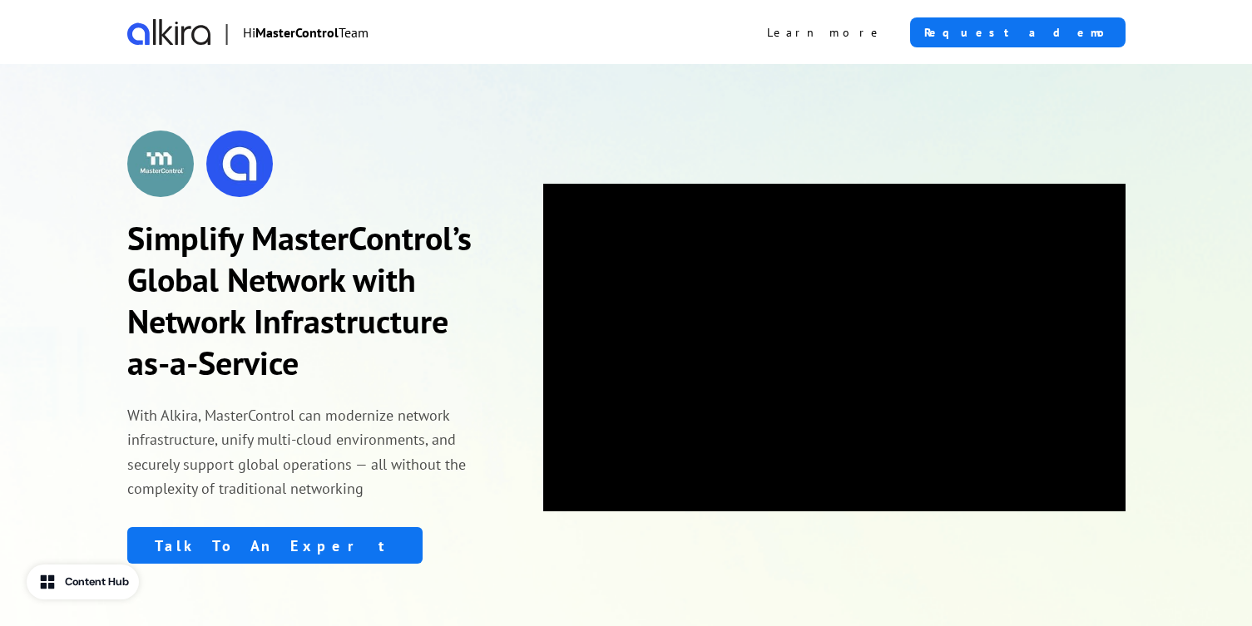
click at [273, 317] on h1 "Simplify MasterControl’s Global Network with Network Infrastructure as-a-Service" at bounding box center [311, 300] width 369 height 166
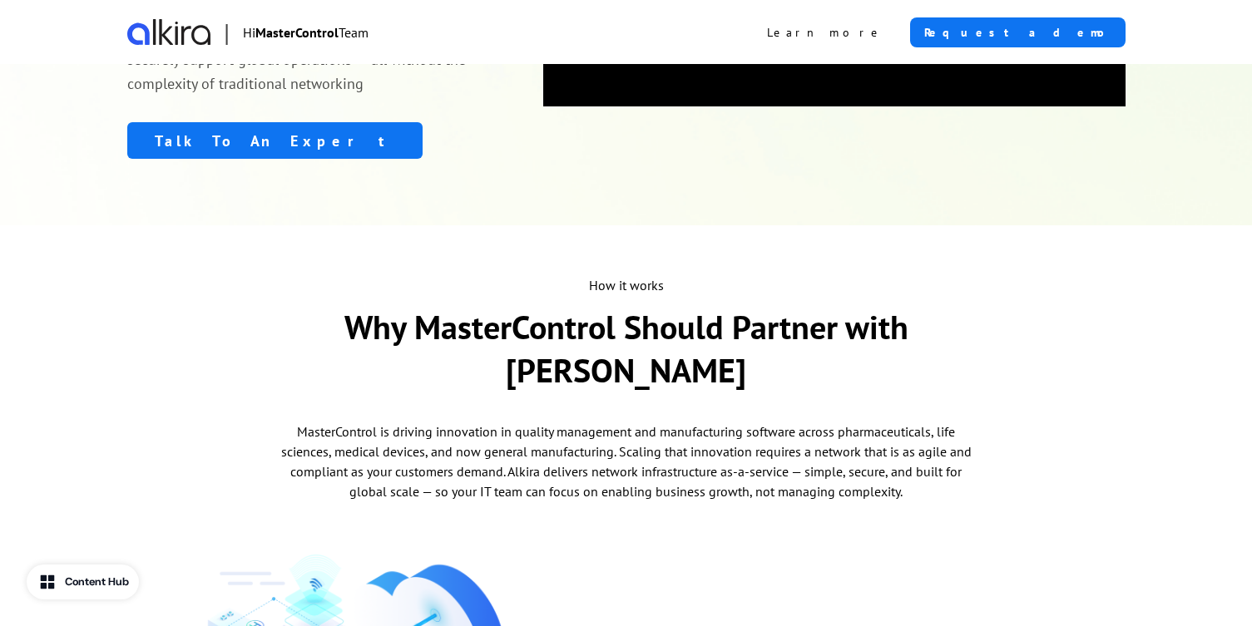
scroll to position [196, 0]
